Goal: Task Accomplishment & Management: Use online tool/utility

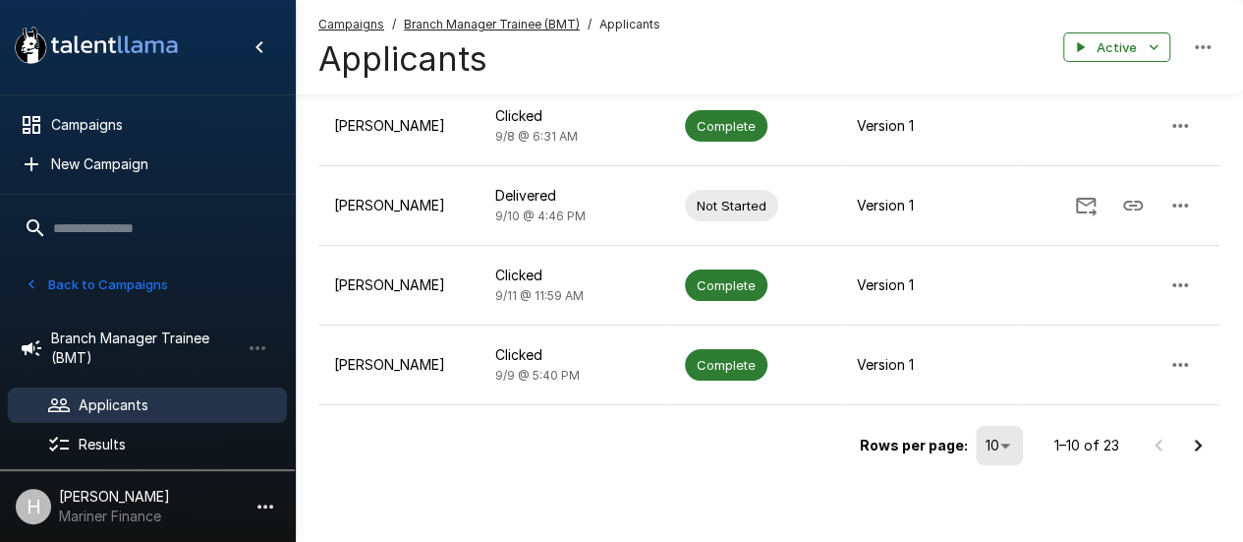
scroll to position [704, 0]
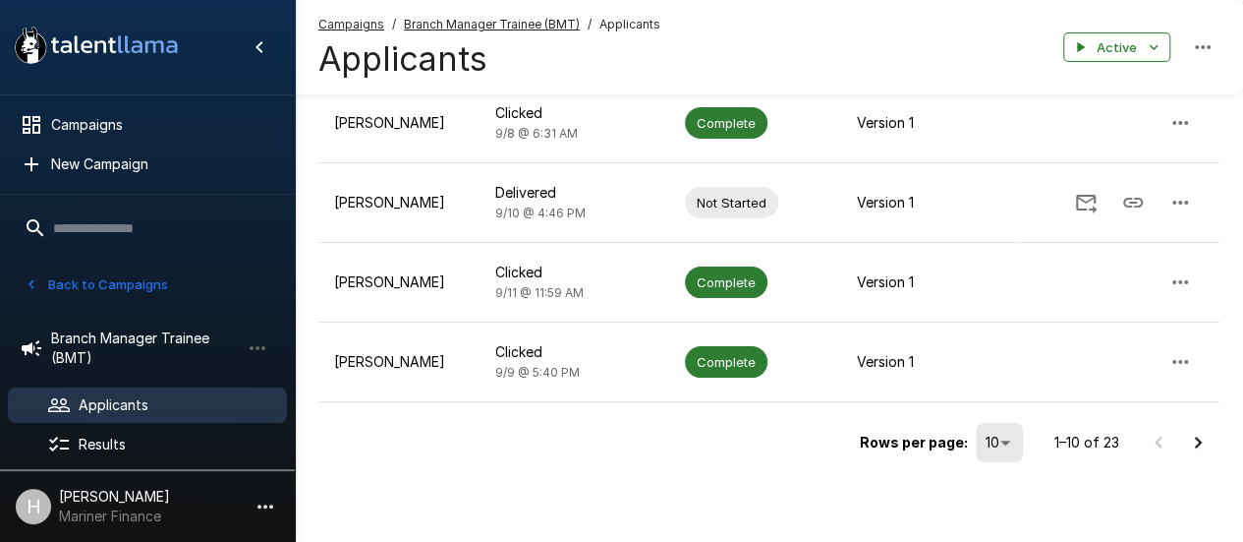
click at [1189, 447] on icon "Go to next page" at bounding box center [1198, 443] width 24 height 24
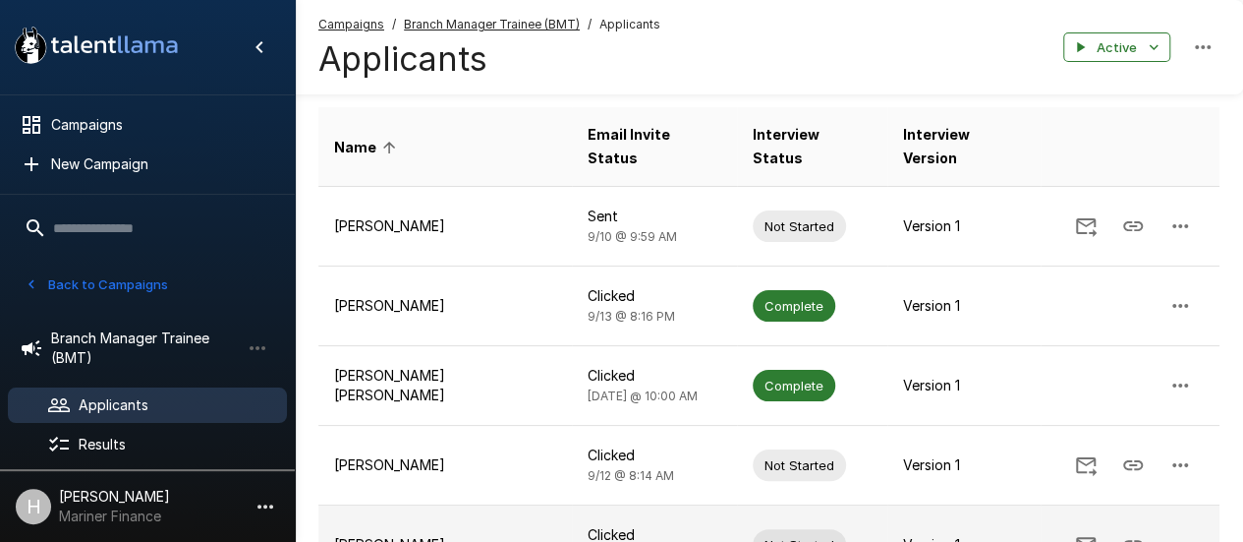
scroll to position [114, 0]
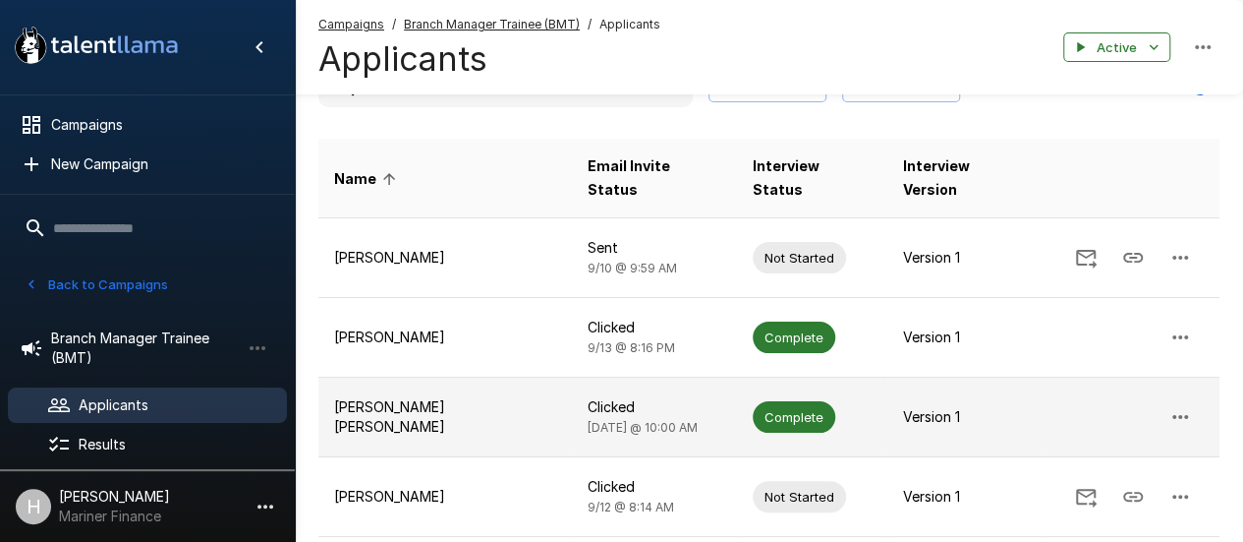
click at [439, 397] on p "[PERSON_NAME] [PERSON_NAME]" at bounding box center [445, 416] width 222 height 39
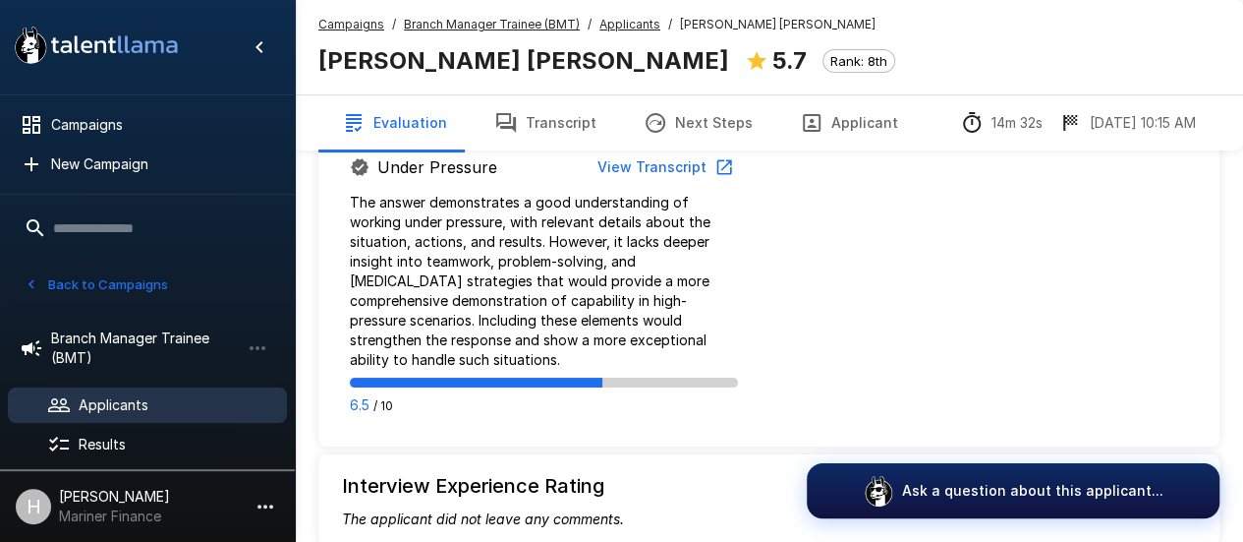
click at [560, 127] on button "Transcript" at bounding box center [545, 122] width 149 height 55
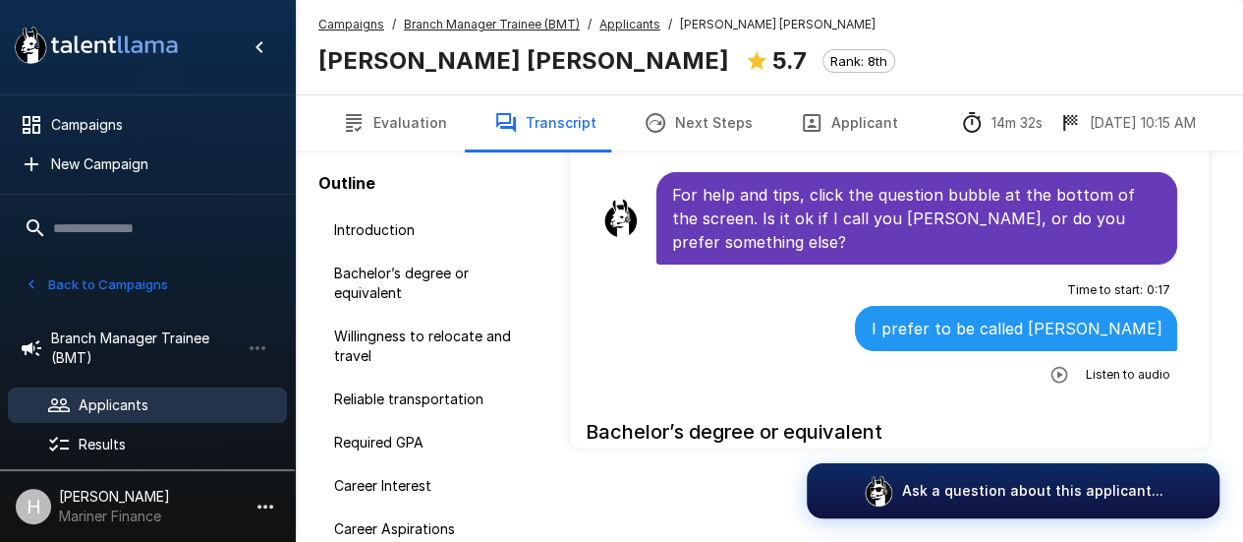
scroll to position [150, 0]
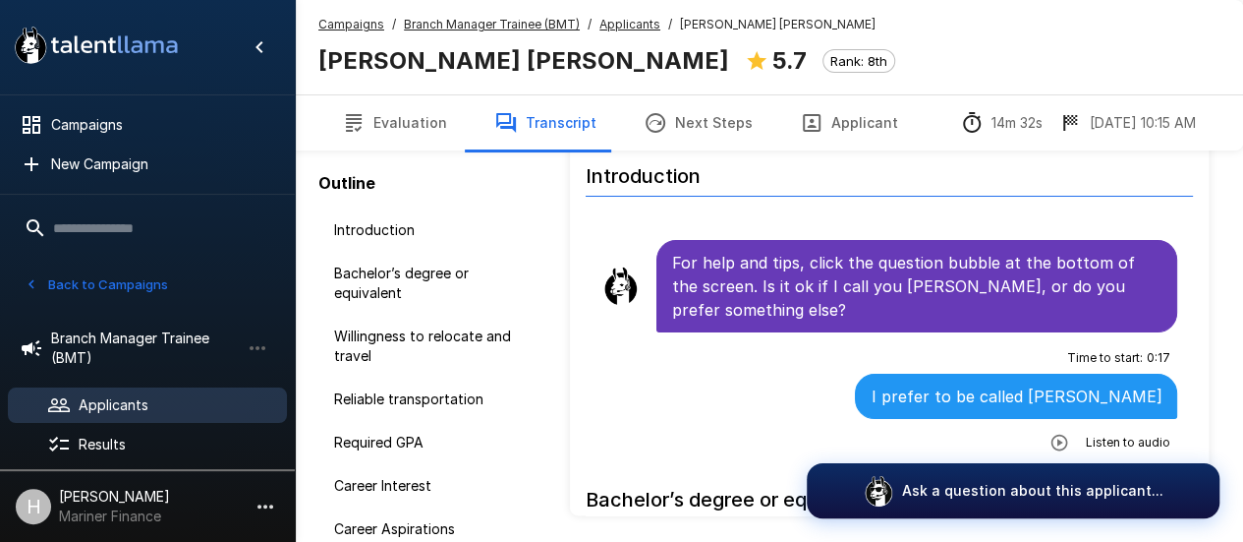
scroll to position [52, 0]
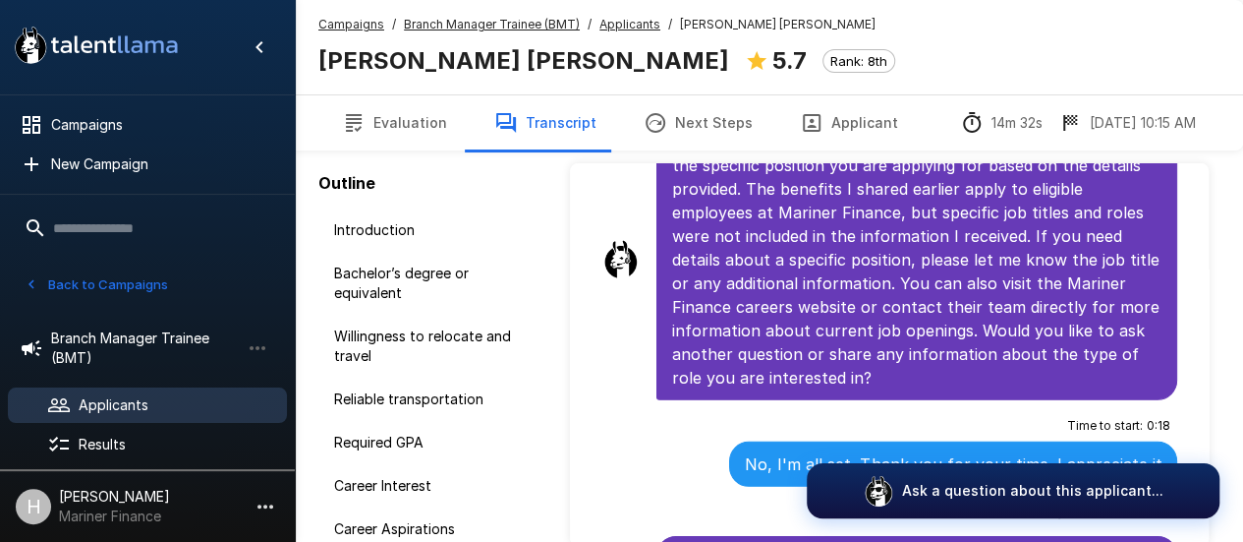
scroll to position [6674, 0]
